Goal: Communication & Community: Answer question/provide support

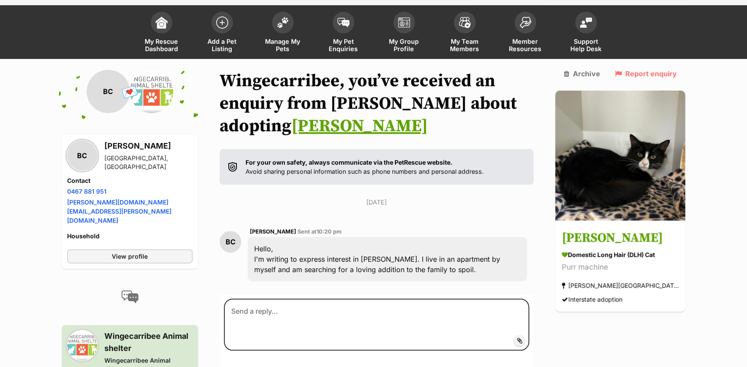
scroll to position [110, 0]
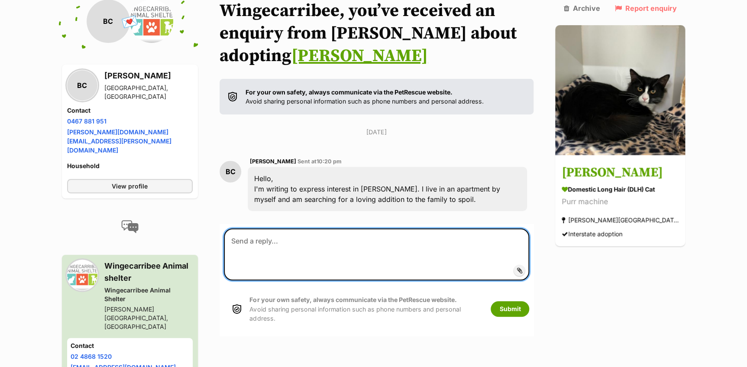
click at [483, 238] on textarea at bounding box center [377, 254] width 306 height 52
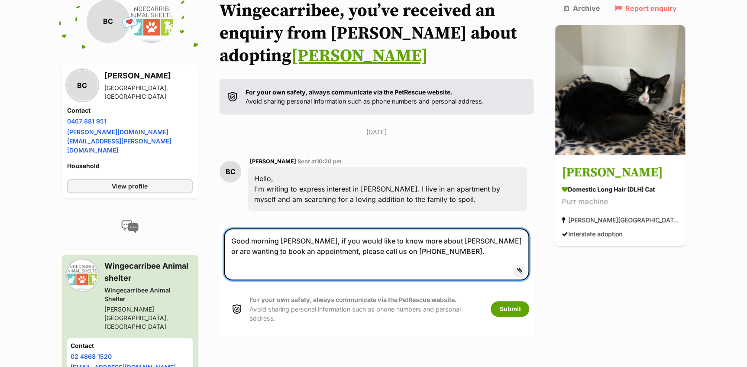
drag, startPoint x: 316, startPoint y: 240, endPoint x: 327, endPoint y: 243, distance: 11.2
click at [315, 240] on textarea "Good morning Bethany, if you would like to know more about Jasmine or are wanti…" at bounding box center [377, 254] width 306 height 52
click at [373, 242] on textarea "Good morning Bethany, thank you for you expression of interest. If you would li…" at bounding box center [377, 254] width 306 height 52
type textarea "Good morning [PERSON_NAME], thank you for your expression of interest. If you w…"
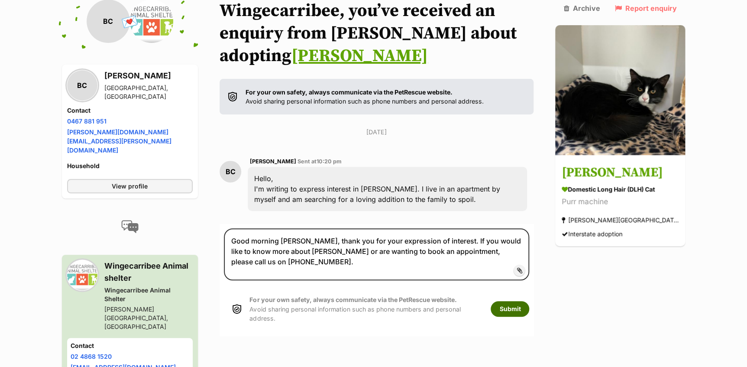
click at [524, 305] on button "Submit" at bounding box center [510, 309] width 39 height 16
